Goal: Transaction & Acquisition: Purchase product/service

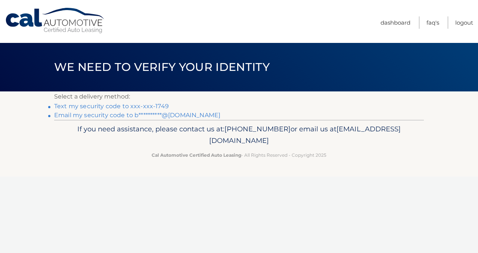
click at [145, 107] on link "Text my security code to xxx-xxx-1749" at bounding box center [111, 106] width 115 height 7
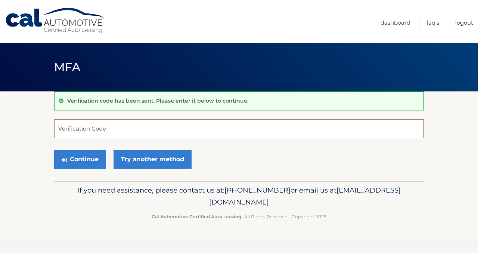
click at [115, 130] on input "Verification Code" at bounding box center [239, 129] width 370 height 19
type input "512124"
click at [89, 168] on div "Continue Try another method" at bounding box center [239, 159] width 370 height 25
click at [79, 164] on button "Continue" at bounding box center [80, 159] width 52 height 19
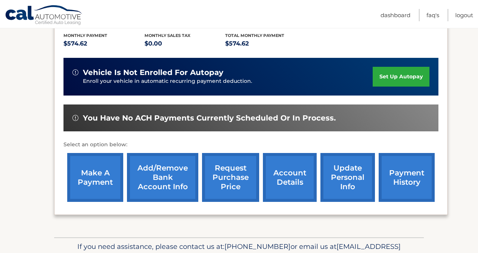
scroll to position [180, 0]
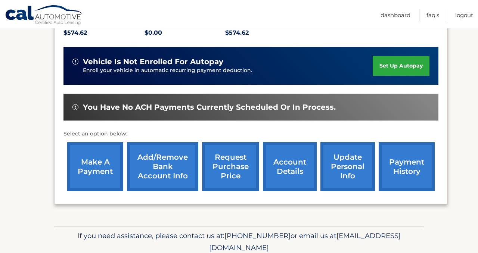
click at [98, 149] on link "make a payment" at bounding box center [95, 166] width 56 height 49
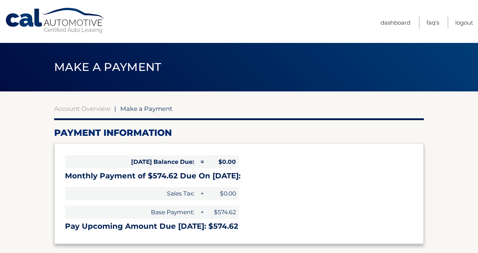
select select "YmQ2NjdiYjItMWQ1Yy00NDA1LTlhZDgtNTM5M2VlMzYxZTg1"
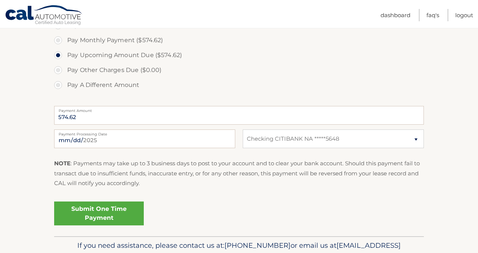
scroll to position [249, 0]
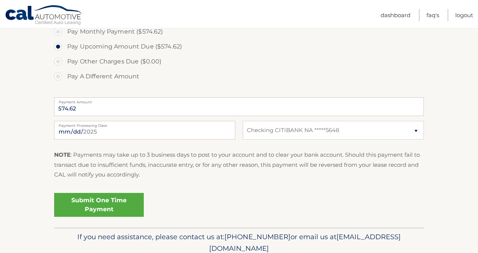
click at [115, 198] on link "Submit One Time Payment" at bounding box center [99, 205] width 90 height 24
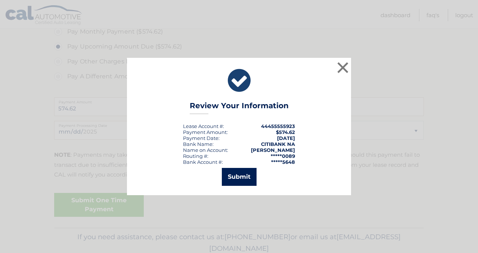
click at [244, 181] on button "Submit" at bounding box center [239, 177] width 35 height 18
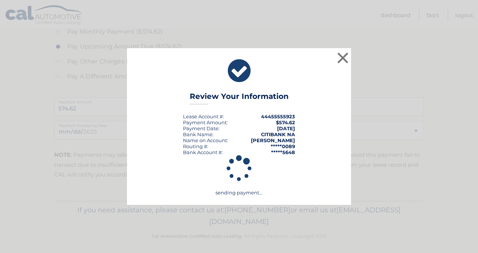
scroll to position [0, 0]
click at [343, 57] on button "×" at bounding box center [342, 57] width 15 height 15
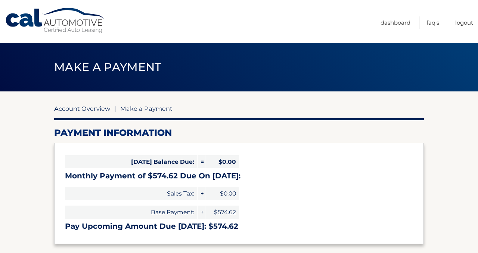
click at [78, 107] on link "Account Overview" at bounding box center [82, 108] width 56 height 7
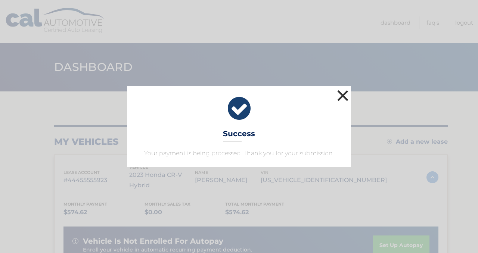
click at [346, 90] on button "×" at bounding box center [342, 95] width 15 height 15
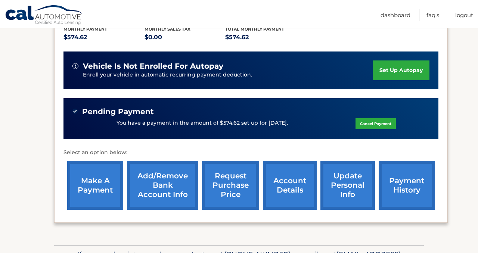
scroll to position [177, 0]
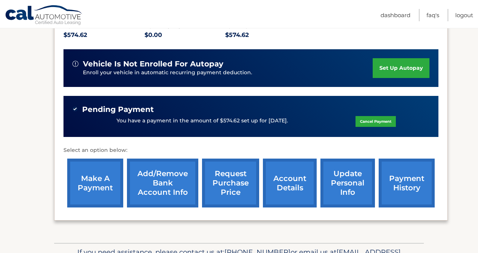
click at [396, 174] on link "payment history" at bounding box center [407, 183] width 56 height 49
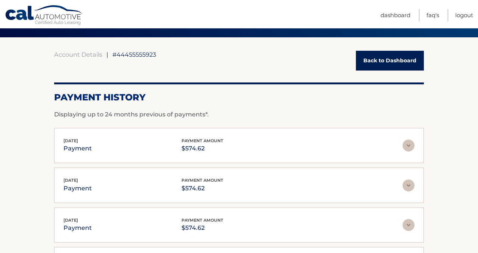
scroll to position [53, 0]
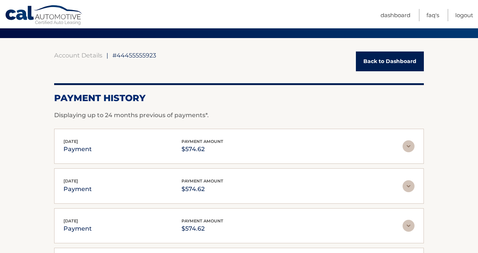
click at [406, 143] on img at bounding box center [409, 146] width 12 height 12
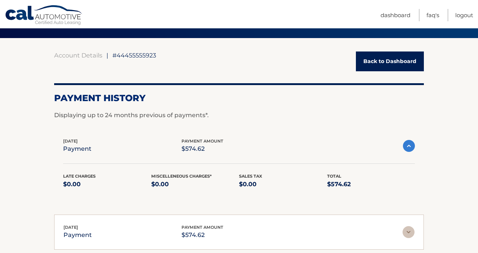
click at [406, 143] on img at bounding box center [409, 146] width 12 height 12
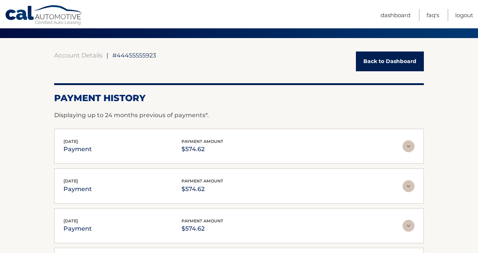
click at [384, 61] on link "Back to Dashboard" at bounding box center [390, 62] width 68 height 20
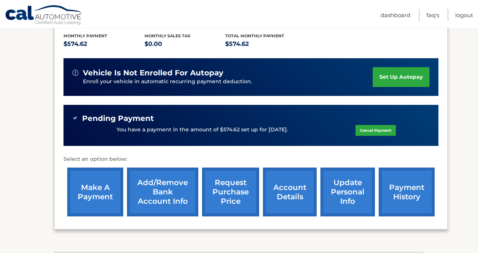
scroll to position [179, 0]
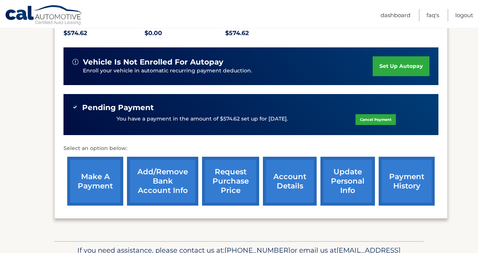
click at [95, 170] on link "make a payment" at bounding box center [95, 181] width 56 height 49
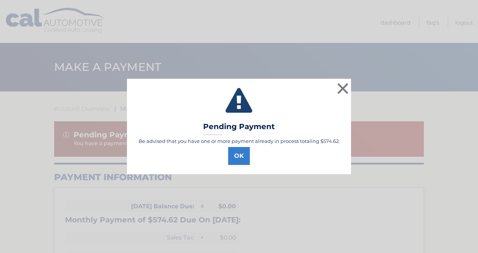
select select "YmQ2NjdiYjItMWQ1Yy00NDA1LTlhZDgtNTM5M2VlMzYxZTg1"
click at [237, 151] on button "OK" at bounding box center [239, 156] width 22 height 18
